Goal: Navigation & Orientation: Find specific page/section

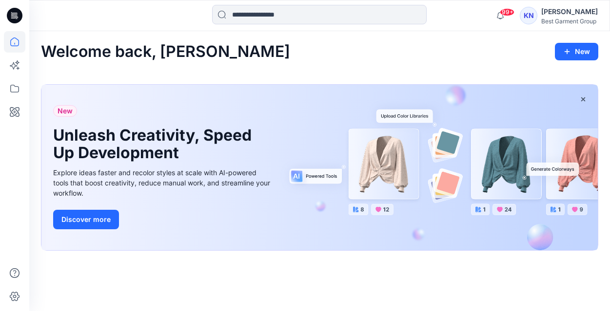
scroll to position [206, 0]
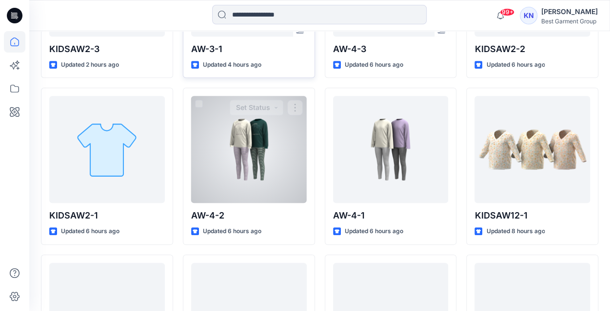
scroll to position [403, 0]
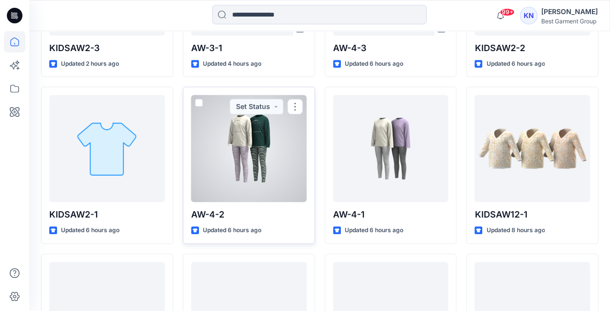
click at [250, 150] on div at bounding box center [248, 148] width 115 height 107
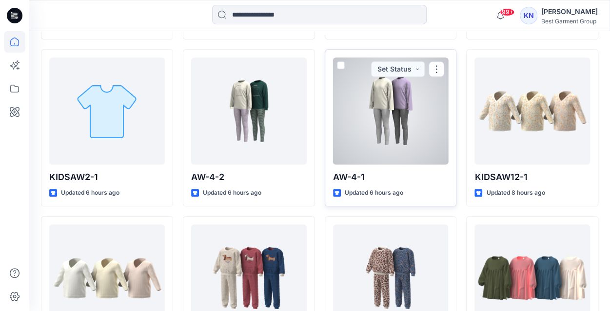
scroll to position [442, 0]
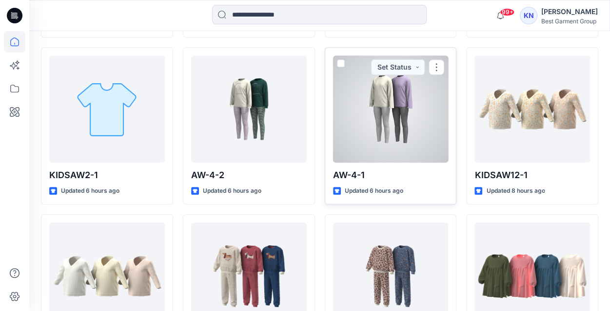
click at [378, 143] on div at bounding box center [390, 109] width 115 height 107
